Goal: Information Seeking & Learning: Learn about a topic

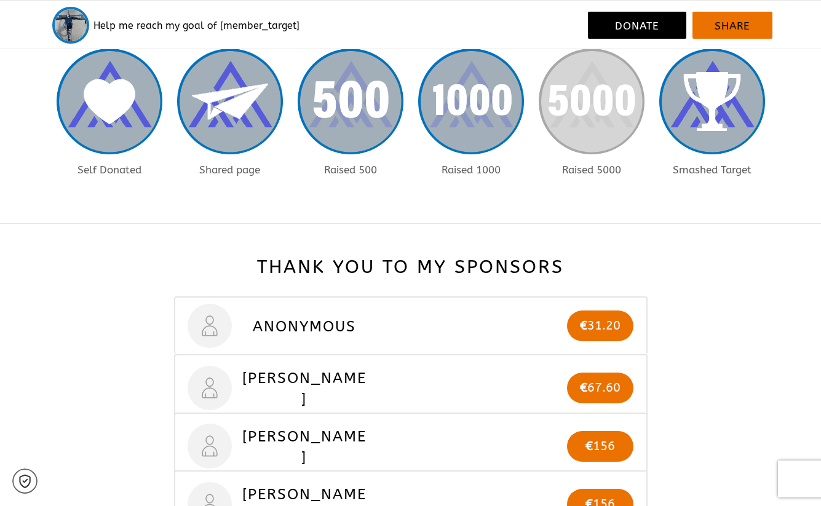
scroll to position [738, 0]
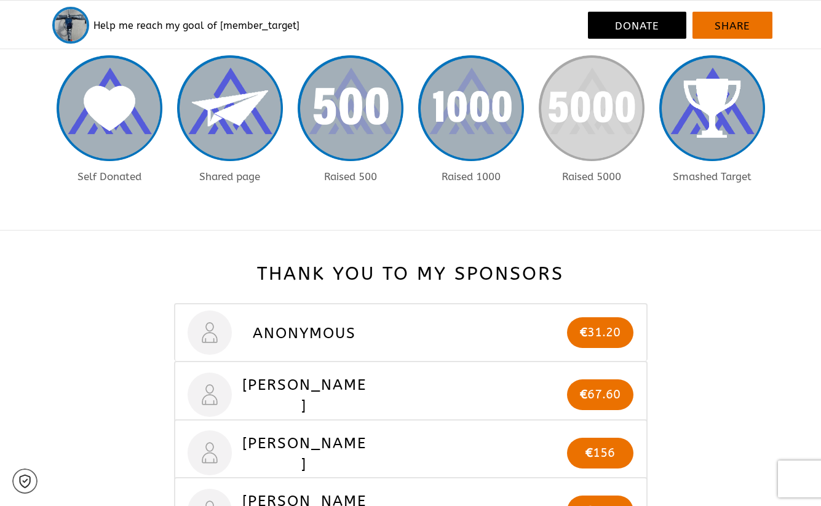
click at [313, 397] on h3 "Sofia O" at bounding box center [304, 395] width 127 height 42
click at [203, 382] on img at bounding box center [210, 395] width 45 height 45
click at [593, 323] on p "€ 31.20" at bounding box center [600, 332] width 67 height 18
click at [588, 395] on p "€ 67.60" at bounding box center [600, 394] width 67 height 18
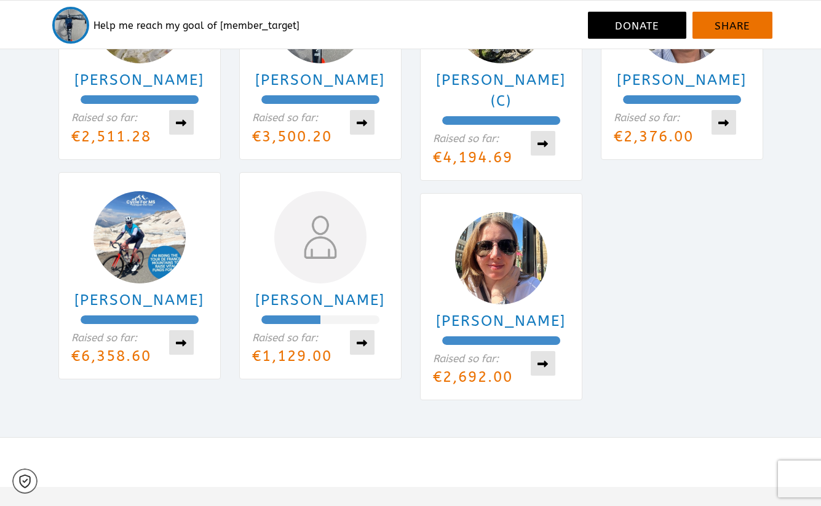
scroll to position [3074, 0]
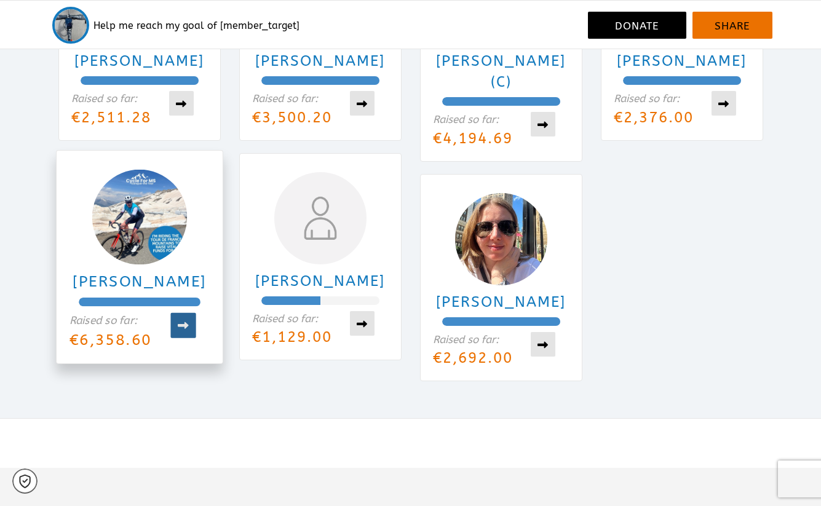
click at [189, 328] on icon at bounding box center [183, 325] width 12 height 11
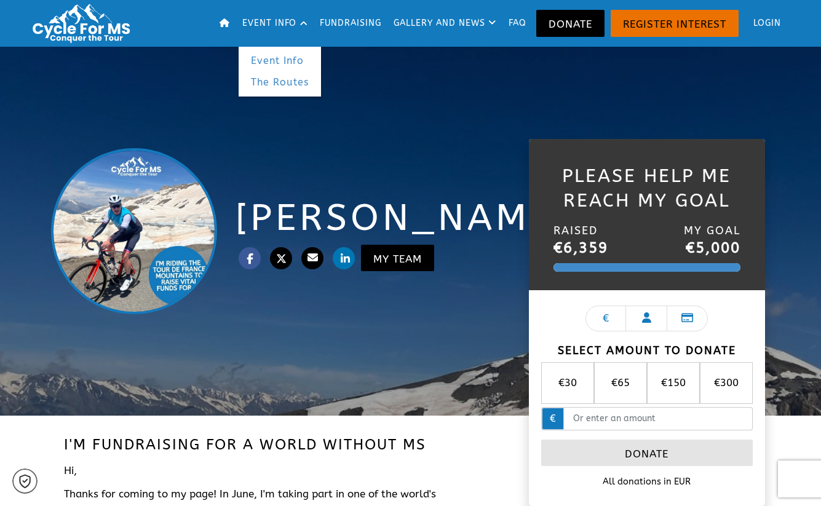
click at [272, 60] on link "Event Info" at bounding box center [280, 61] width 82 height 22
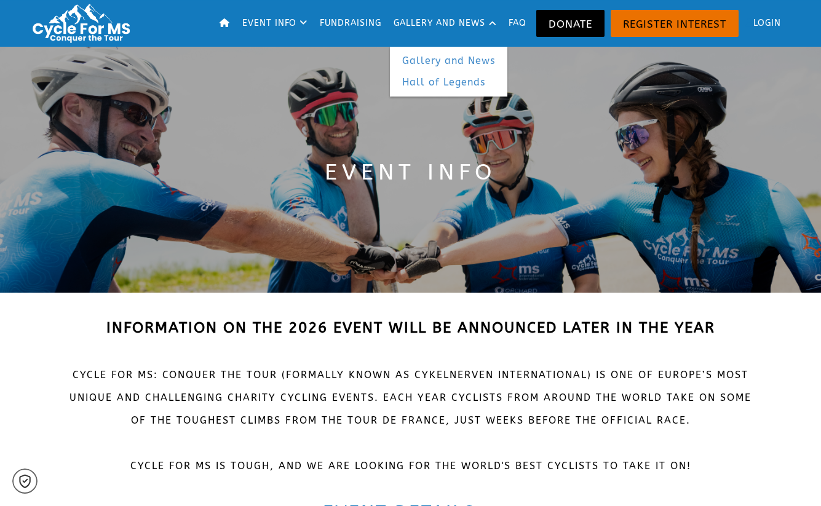
click at [433, 61] on link "Gallery and News" at bounding box center [448, 61] width 117 height 22
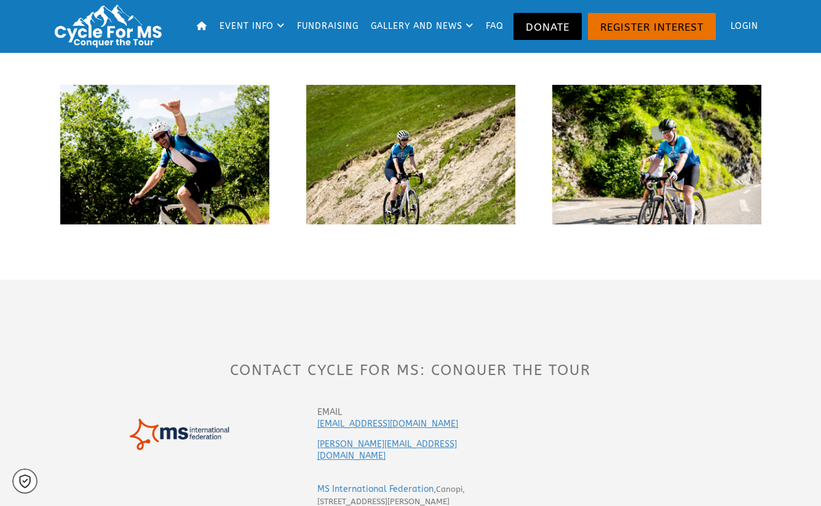
scroll to position [2767, 0]
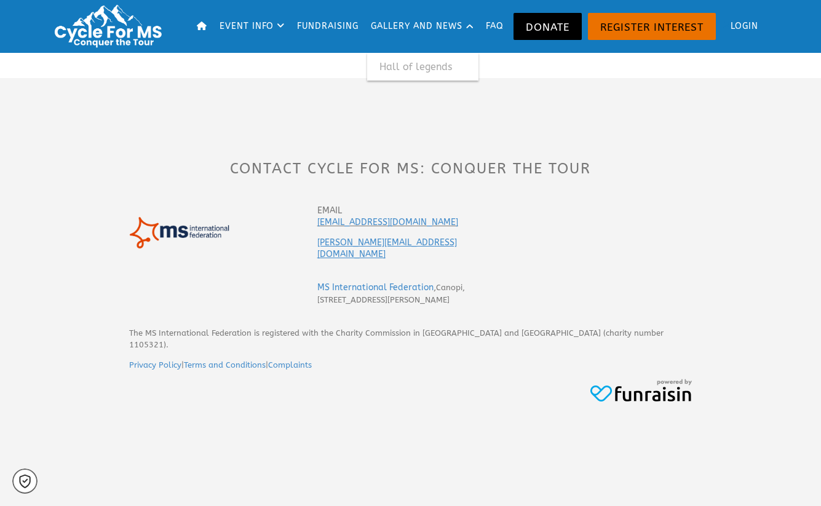
click at [415, 68] on link "Hall of legends" at bounding box center [422, 67] width 111 height 22
